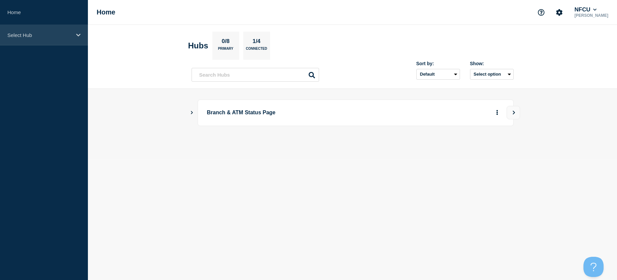
click at [61, 37] on p "Select Hub" at bounding box center [39, 35] width 64 height 6
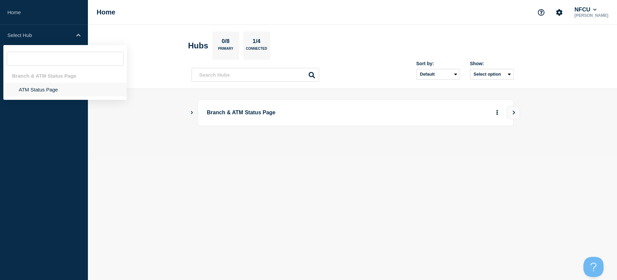
click at [49, 87] on li "ATM Status Page" at bounding box center [65, 90] width 124 height 14
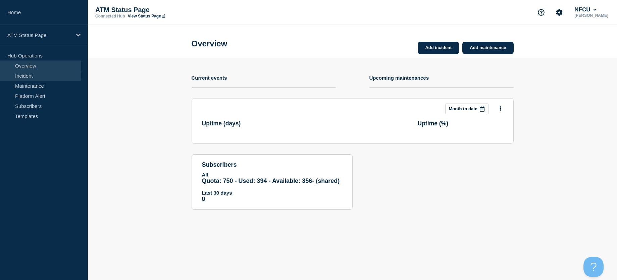
click at [40, 78] on link "Incident" at bounding box center [40, 75] width 81 height 10
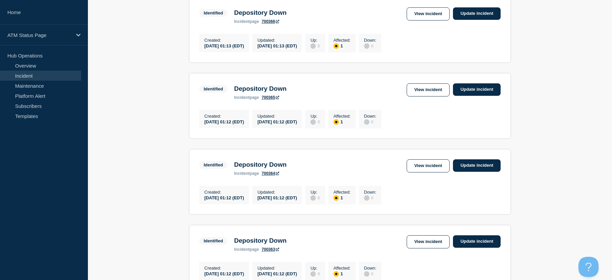
scroll to position [726, 0]
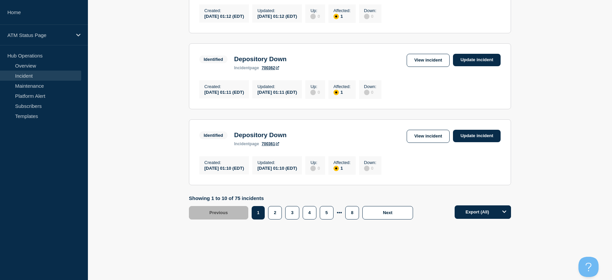
drag, startPoint x: 146, startPoint y: 133, endPoint x: 148, endPoint y: 213, distance: 80.6
